Goal: Task Accomplishment & Management: Use online tool/utility

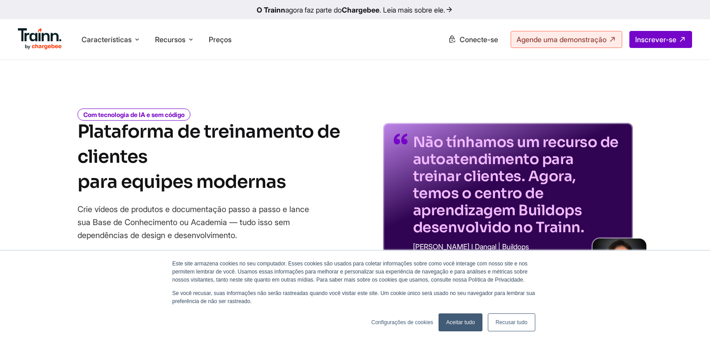
click at [362, 59] on div "Características Produto Vídeos Crie vídeos de produtos e instruções em vários i…" at bounding box center [355, 39] width 710 height 40
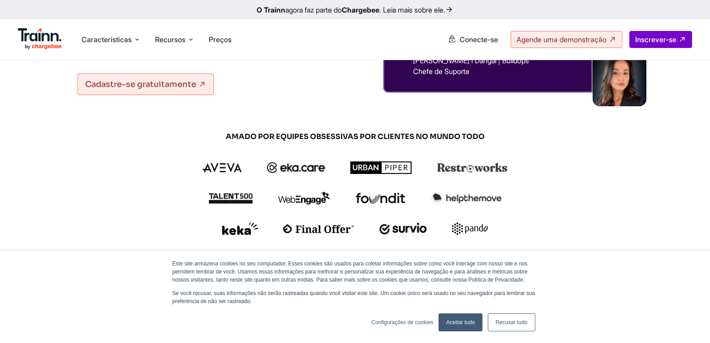
scroll to position [224, 0]
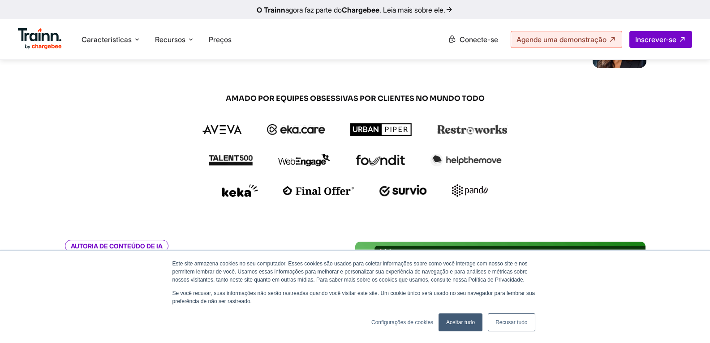
click at [456, 324] on font "Aceitar tudo" at bounding box center [460, 322] width 29 height 6
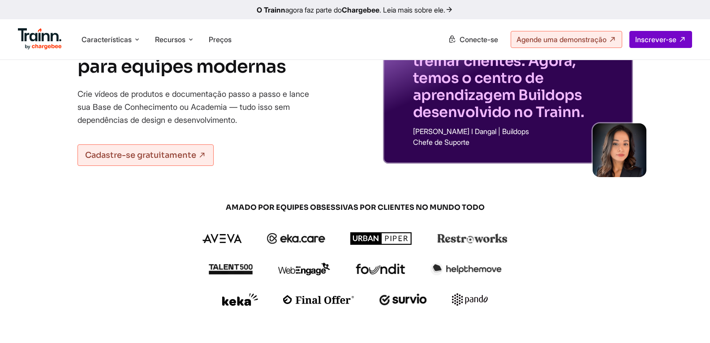
scroll to position [0, 0]
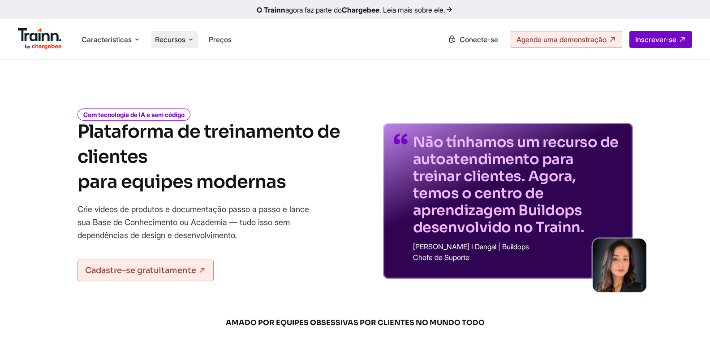
click at [177, 45] on li "Recursos Recursos Central de Ajuda Trainn Vídeos de ajuda para você começar. Bl…" at bounding box center [174, 39] width 47 height 17
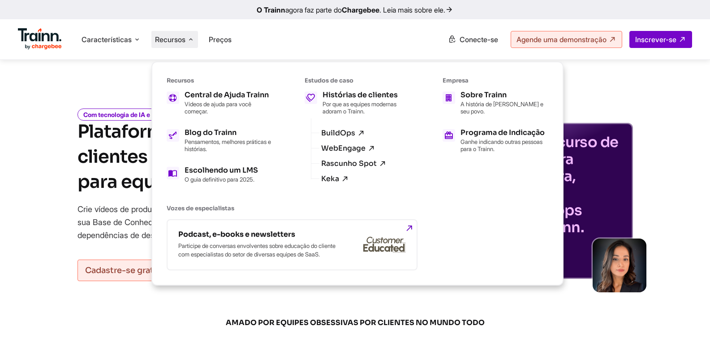
drag, startPoint x: 177, startPoint y: 45, endPoint x: 166, endPoint y: 40, distance: 12.2
click at [176, 45] on li "Recursos Recursos Central de Ajuda Trainn Vídeos de ajuda para você começar. Bl…" at bounding box center [174, 39] width 47 height 17
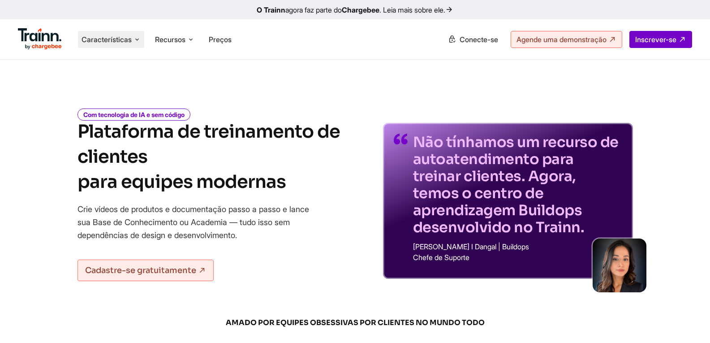
click at [140, 37] on icon at bounding box center [136, 39] width 7 height 9
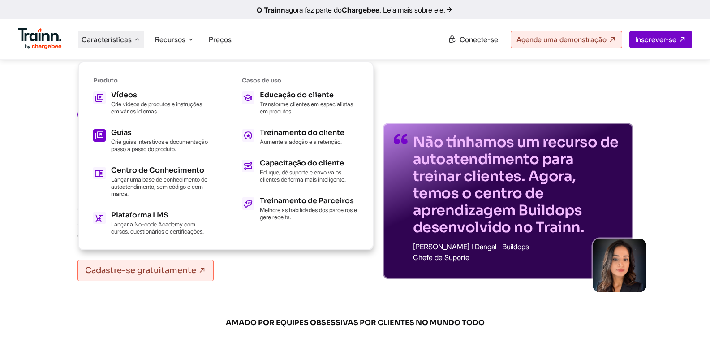
click at [142, 152] on font "Crie guias interativos e documentação passo a passo do produto." at bounding box center [159, 145] width 97 height 14
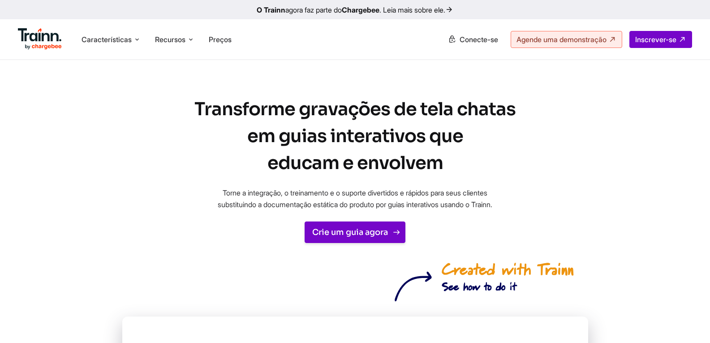
click at [365, 237] on font "Crie um guia agora" at bounding box center [350, 232] width 76 height 10
